Goal: Task Accomplishment & Management: Complete application form

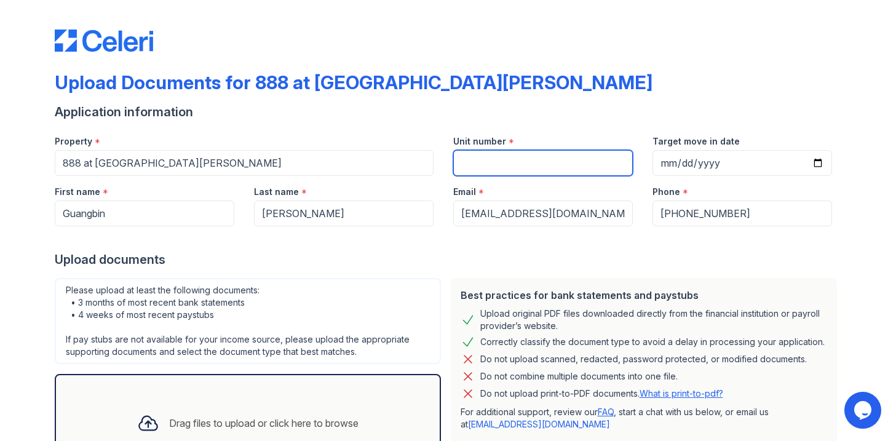
click at [476, 157] on input "Unit number" at bounding box center [542, 163] width 179 height 26
type input "2714"
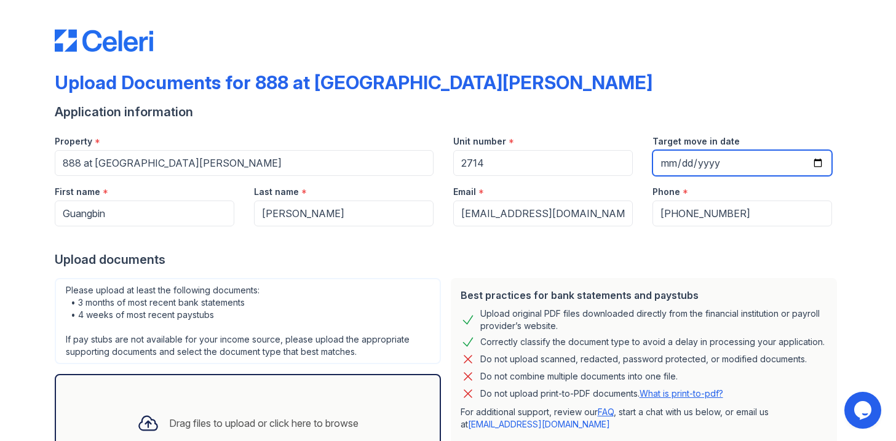
click at [662, 165] on input "Target move in date" at bounding box center [741, 163] width 179 height 26
click at [691, 164] on input "Target move in date" at bounding box center [741, 163] width 179 height 26
type input "[DATE]"
click at [767, 244] on div at bounding box center [448, 238] width 787 height 25
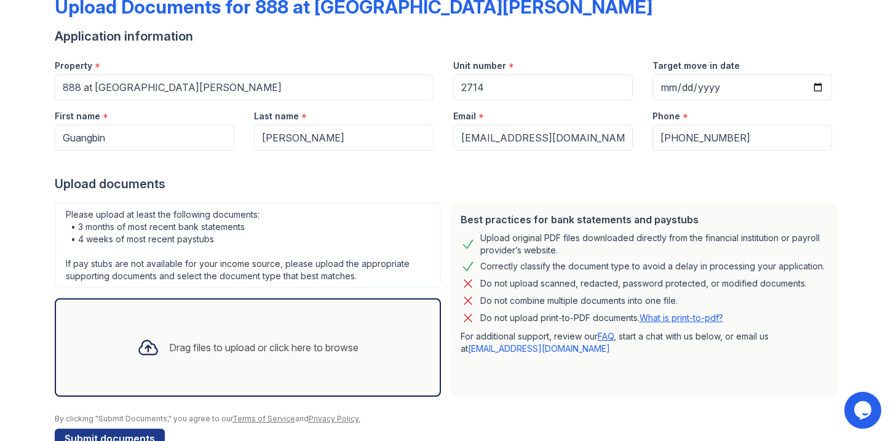
scroll to position [108, 0]
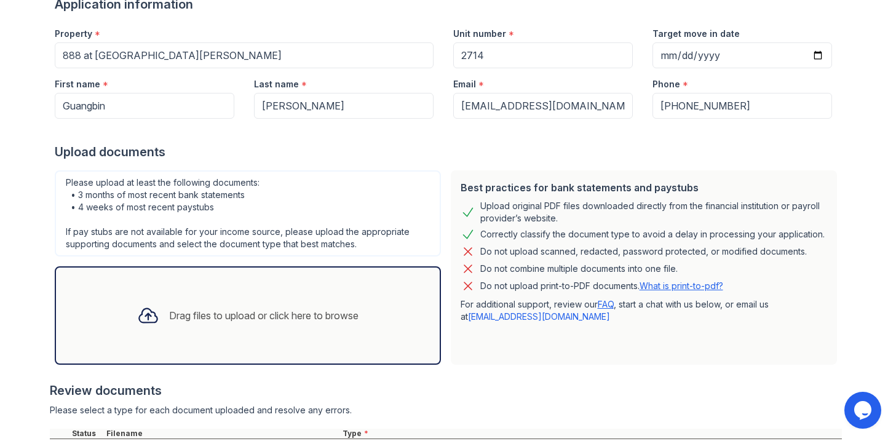
click at [344, 310] on div "Drag files to upload or click here to browse" at bounding box center [263, 315] width 189 height 15
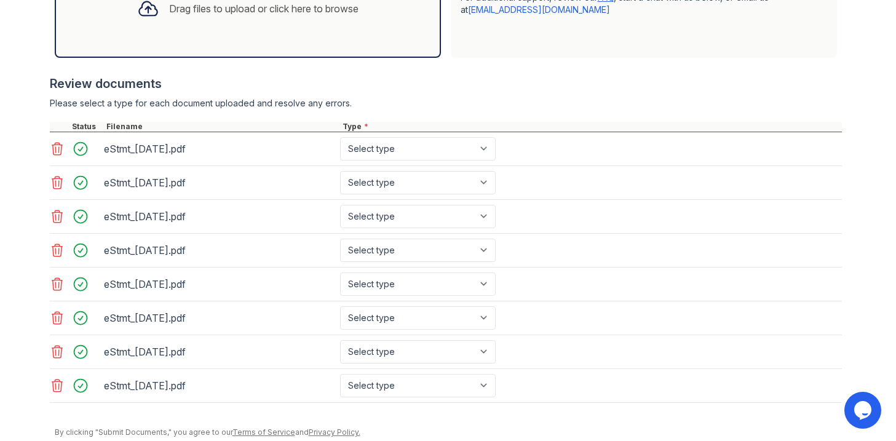
scroll to position [460, 0]
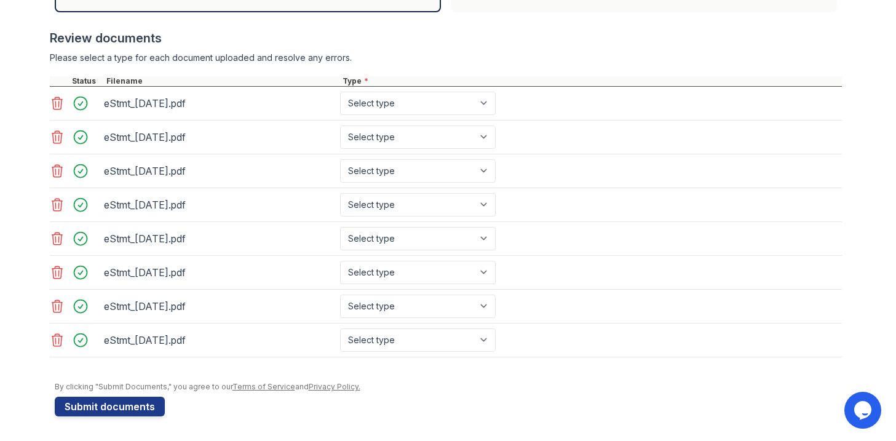
click at [52, 99] on icon at bounding box center [57, 103] width 10 height 12
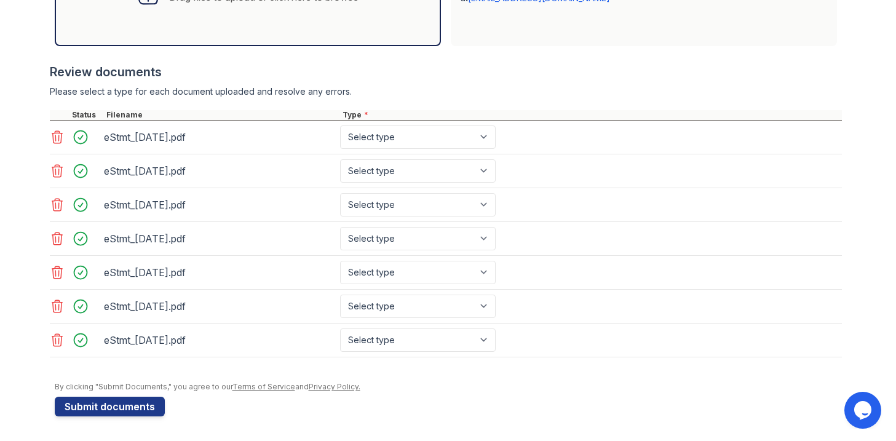
click at [50, 99] on div at bounding box center [446, 104] width 792 height 12
drag, startPoint x: 54, startPoint y: 123, endPoint x: 53, endPoint y: 135, distance: 12.4
click at [54, 124] on div "eStmt_[DATE].pdf Select type Paystub Bank Statement Offer Letter Tax Documents …" at bounding box center [446, 137] width 792 height 34
click at [52, 138] on icon at bounding box center [57, 137] width 15 height 15
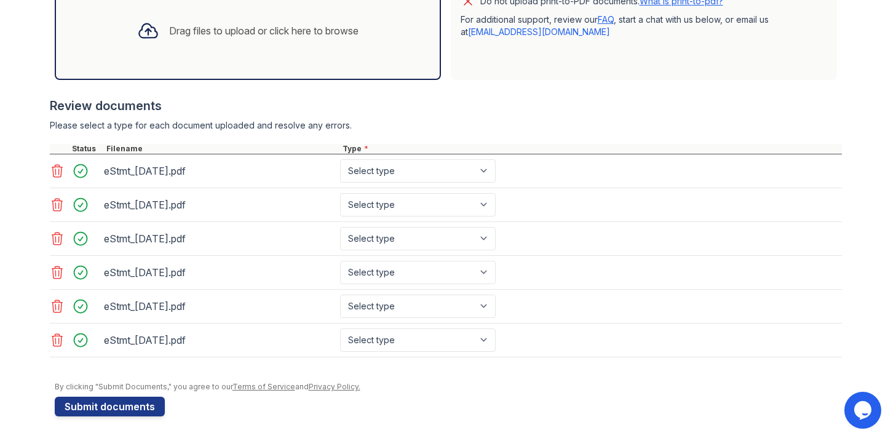
click at [52, 171] on icon at bounding box center [57, 170] width 15 height 15
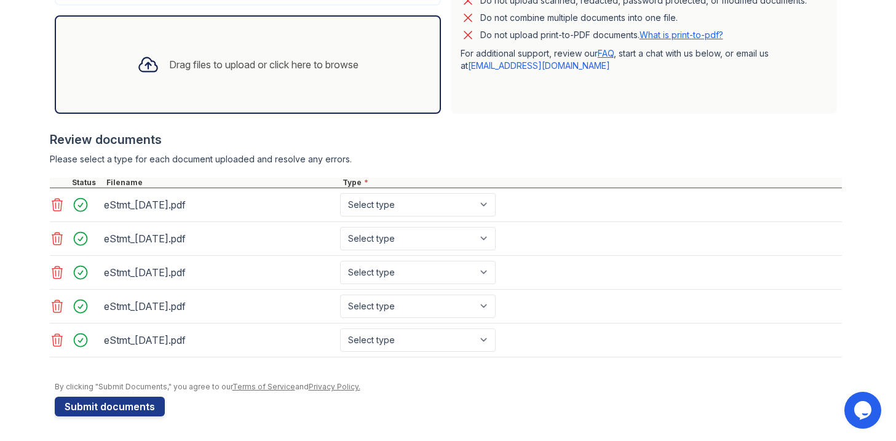
click at [52, 205] on icon at bounding box center [57, 205] width 10 height 12
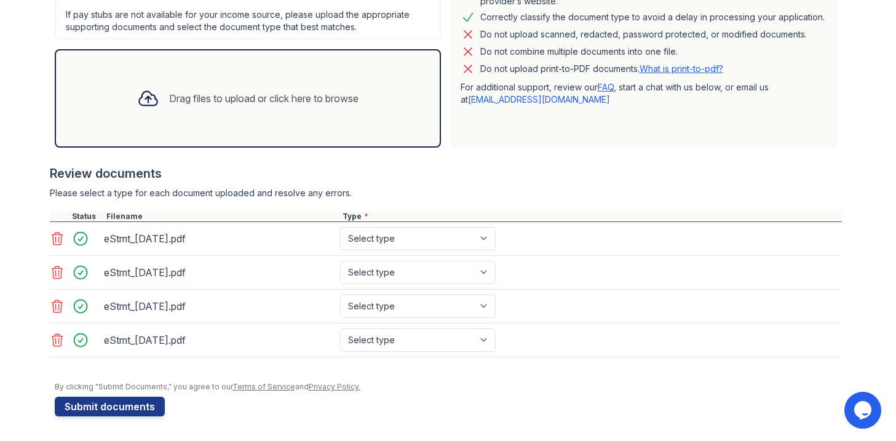
click at [50, 238] on icon at bounding box center [57, 238] width 15 height 15
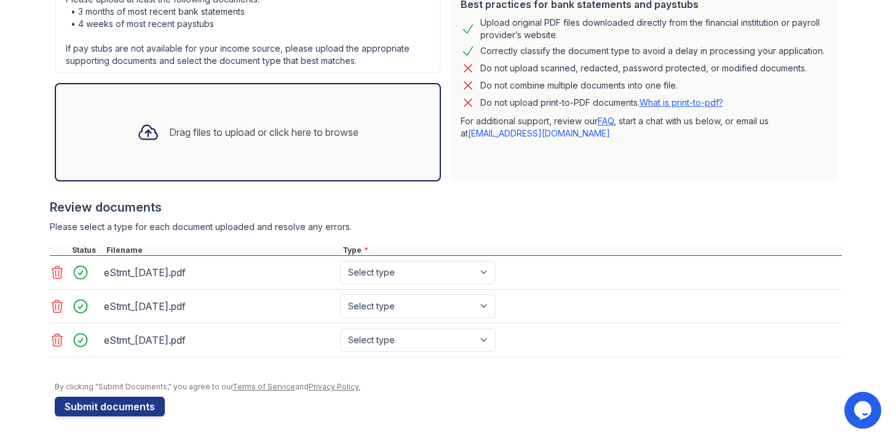
click at [52, 275] on icon at bounding box center [57, 272] width 10 height 12
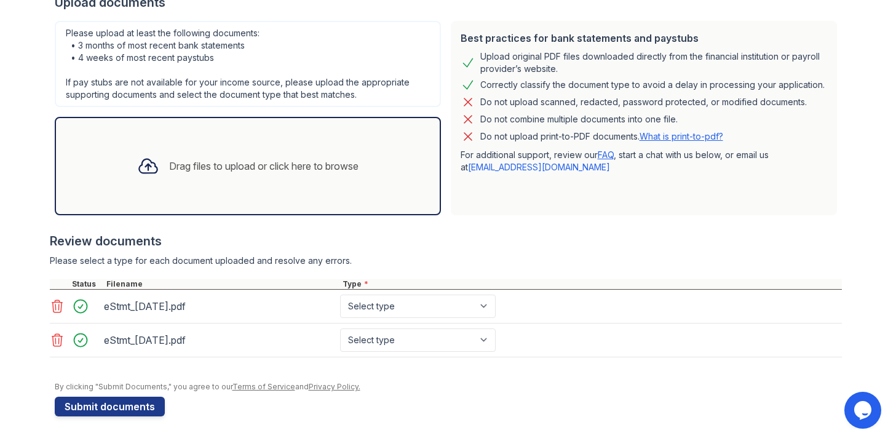
click at [54, 307] on icon at bounding box center [57, 306] width 15 height 15
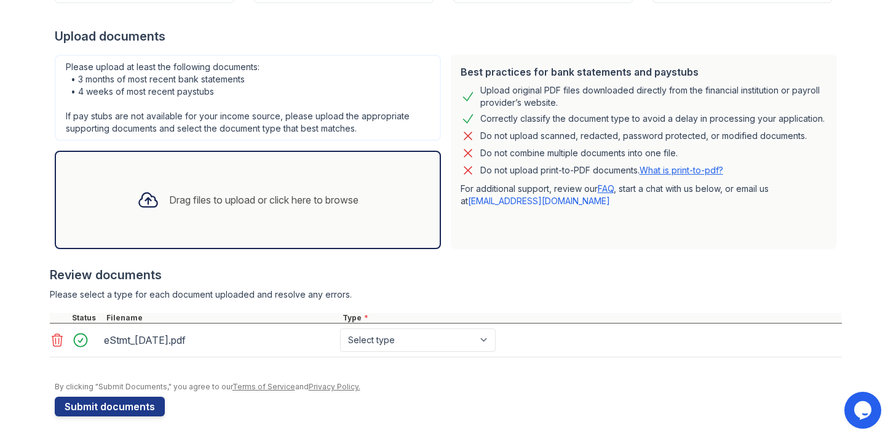
click at [53, 337] on icon at bounding box center [57, 340] width 10 height 12
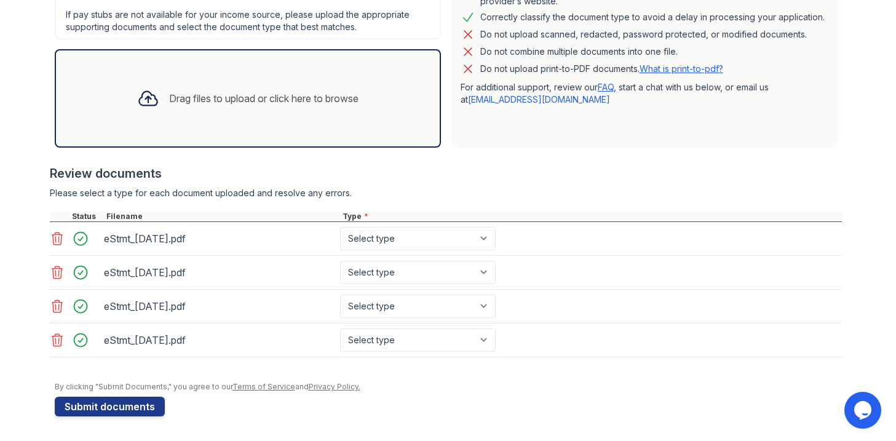
scroll to position [283, 0]
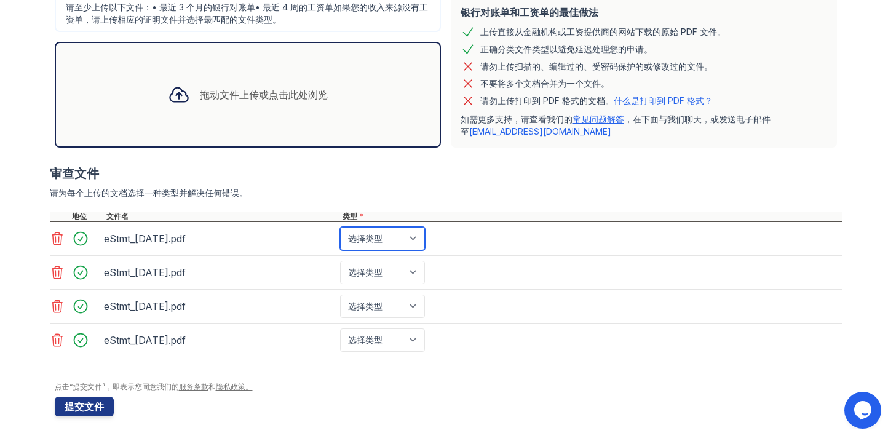
click at [399, 239] on select "选择类型 工资单 银行对账单 录取通知书 税务文件 福利奖励函 投资账户报表 其他" at bounding box center [382, 238] width 85 height 23
select select "bank_statement"
click at [340, 227] on select "选择类型 工资单 银行对账单 录取通知书 税务文件 福利奖励函 投资账户报表 其他" at bounding box center [382, 238] width 85 height 23
click at [396, 270] on select "选择类型 工资单 银行对账单 录取通知书 税务文件 福利奖励函 投资账户报表 其他" at bounding box center [382, 272] width 85 height 23
select select "bank_statement"
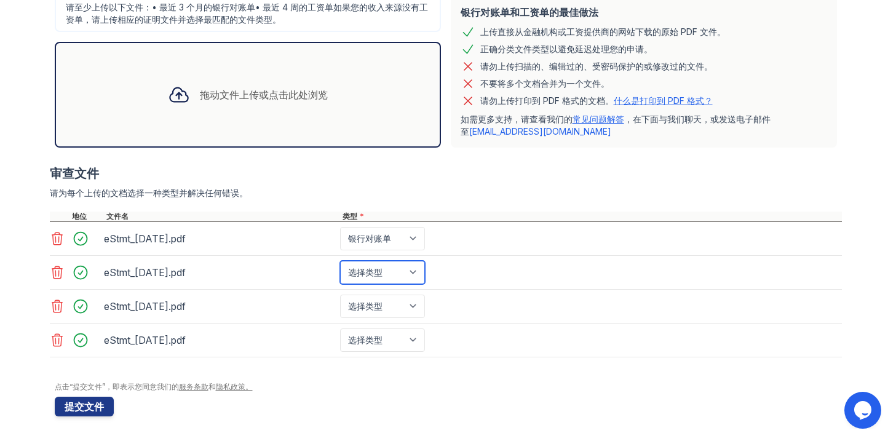
click at [340, 261] on select "选择类型 工资单 银行对账单 录取通知书 税务文件 福利奖励函 投资账户报表 其他" at bounding box center [382, 272] width 85 height 23
click at [399, 304] on select "选择类型 工资单 银行对账单 录取通知书 税务文件 福利奖励函 投资账户报表 其他" at bounding box center [382, 305] width 85 height 23
select select "bank_statement"
click at [340, 294] on select "选择类型 工资单 银行对账单 录取通知书 税务文件 福利奖励函 投资账户报表 其他" at bounding box center [382, 305] width 85 height 23
click at [402, 335] on select "选择类型 工资单 银行对账单 录取通知书 税务文件 福利奖励函 投资账户报表 其他" at bounding box center [382, 339] width 85 height 23
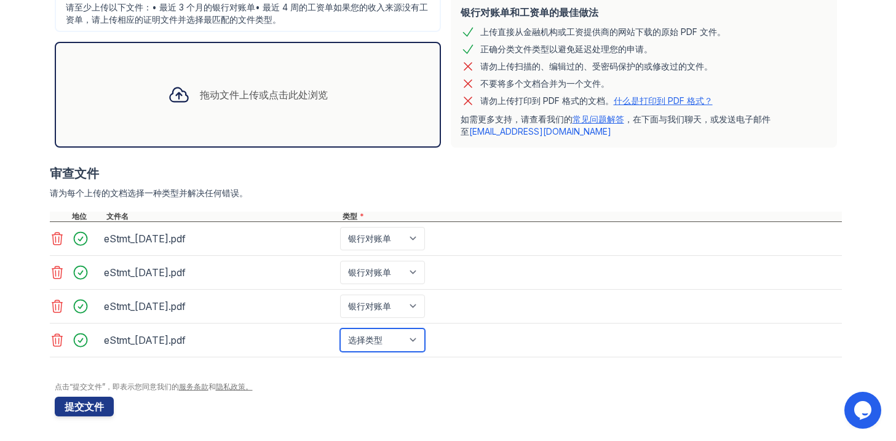
select select "bank_statement"
click at [340, 328] on select "选择类型 工资单 银行对账单 录取通知书 税务文件 福利奖励函 投资账户报表 其他" at bounding box center [382, 339] width 85 height 23
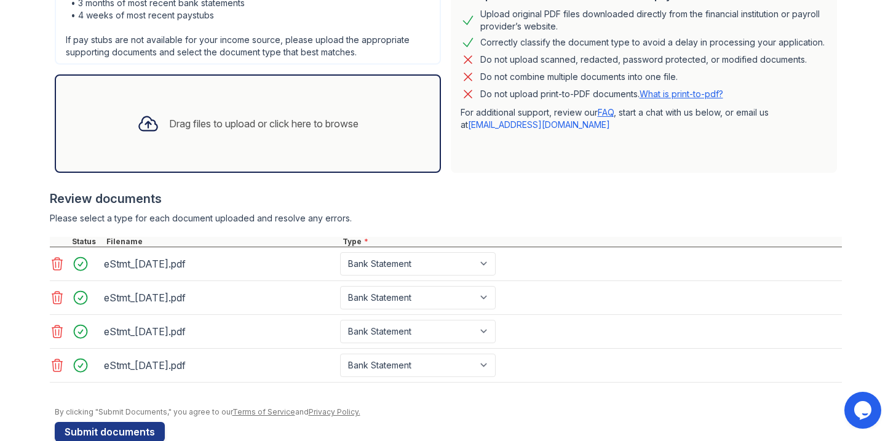
scroll to position [325, 0]
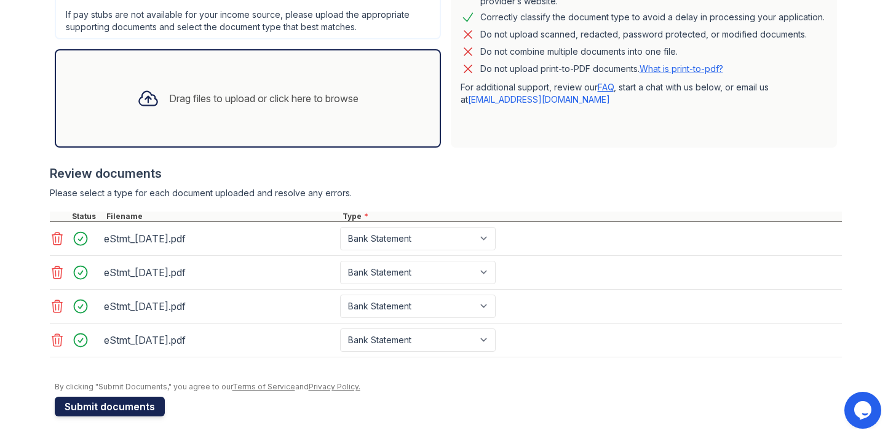
click at [112, 402] on button "Submit documents" at bounding box center [110, 406] width 110 height 20
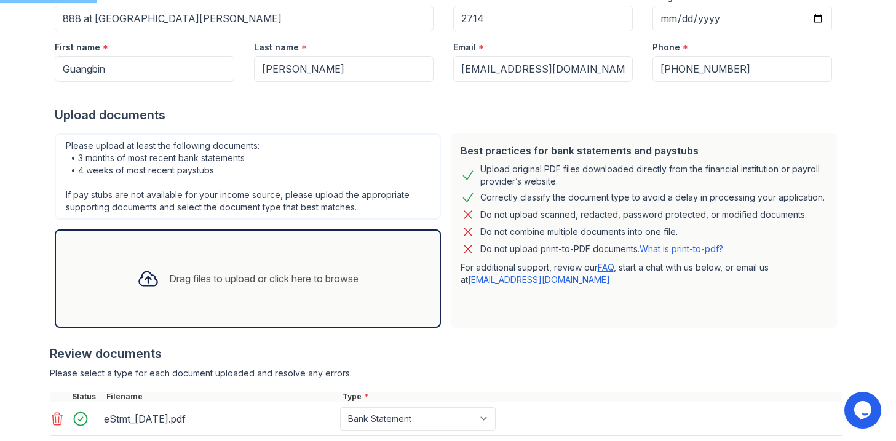
scroll to position [0, 0]
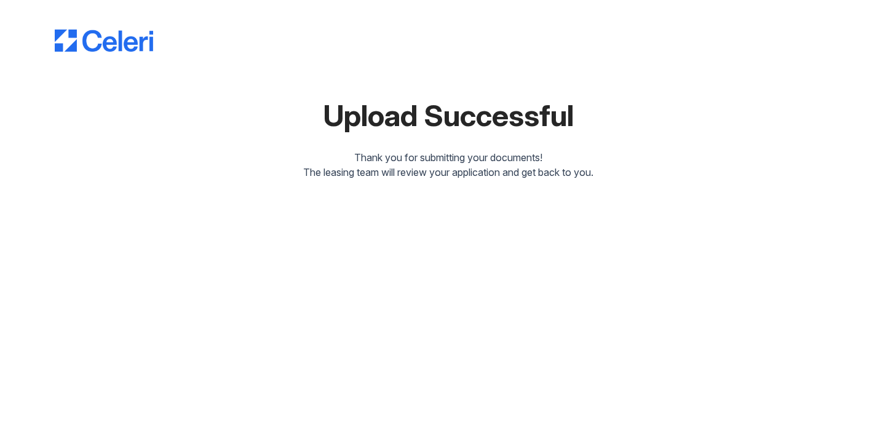
click at [671, 236] on div "Upload Successful Thank you for submitting your documents! The leasing team wil…" at bounding box center [448, 220] width 896 height 441
